Goal: Check status: Check status

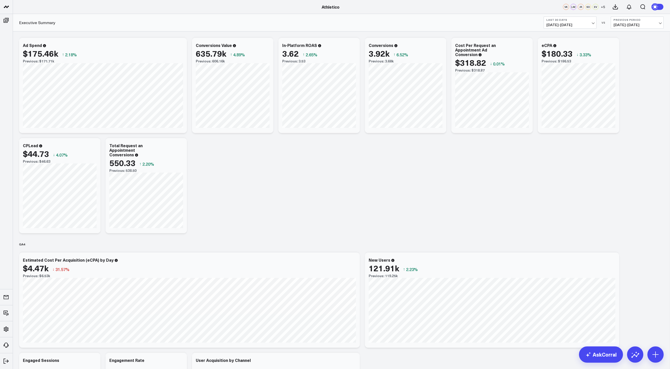
click at [581, 23] on span "07/12/25 - 08/10/25" at bounding box center [569, 25] width 47 height 4
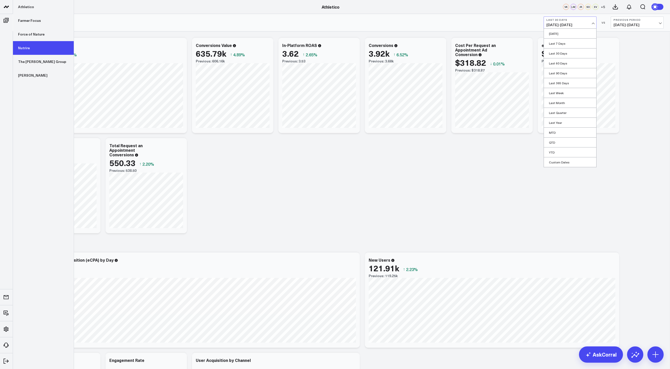
click at [25, 46] on link "Nutrire" at bounding box center [43, 48] width 61 height 14
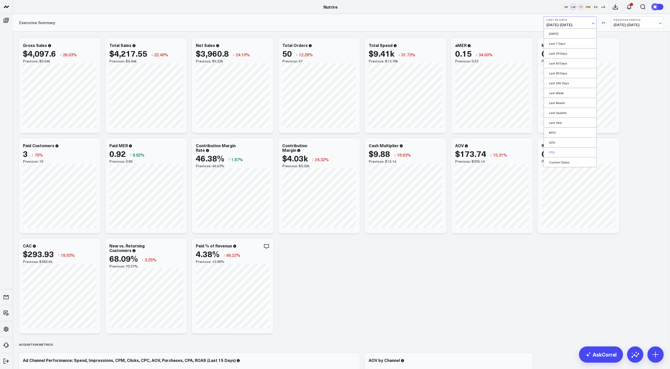
click at [555, 152] on link "YTD" at bounding box center [570, 153] width 52 height 10
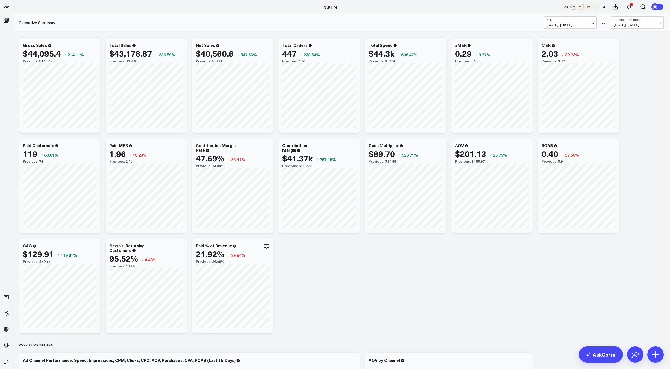
click at [568, 24] on span "[DATE] - [DATE]" at bounding box center [569, 25] width 47 height 4
click at [554, 134] on link "MTD" at bounding box center [570, 133] width 52 height 10
